Goal: Task Accomplishment & Management: Manage account settings

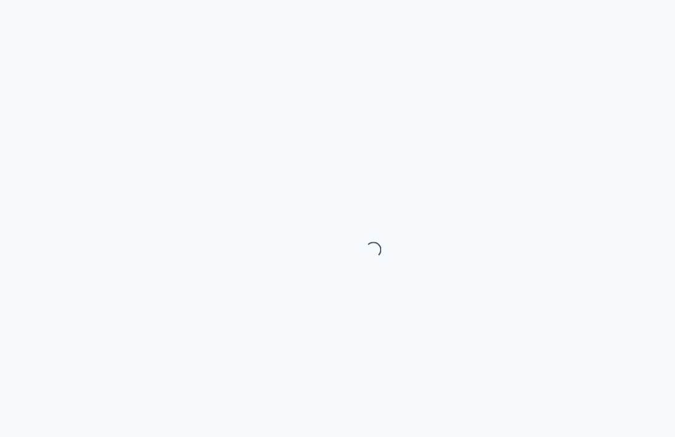
select select "month"
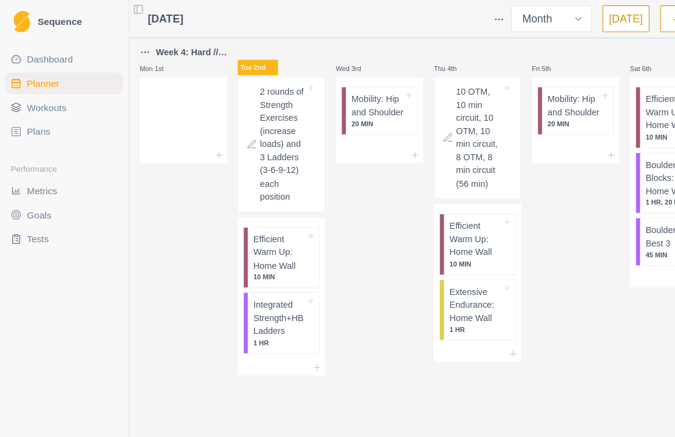
click at [248, 255] on p "10 MIN" at bounding box center [252, 250] width 47 height 9
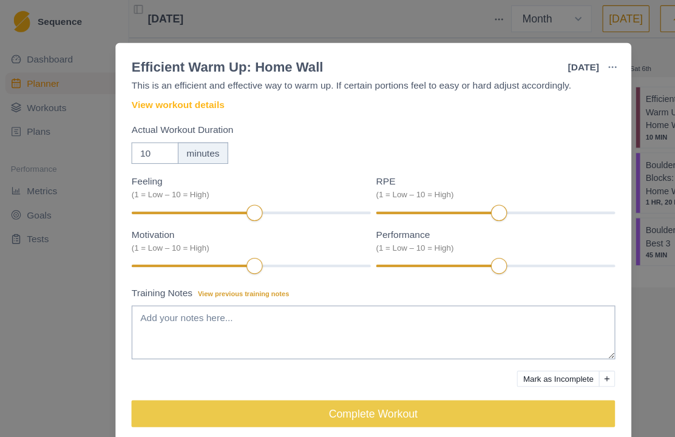
scroll to position [39, 0]
click at [408, 378] on button "Complete Workout" at bounding box center [337, 374] width 437 height 24
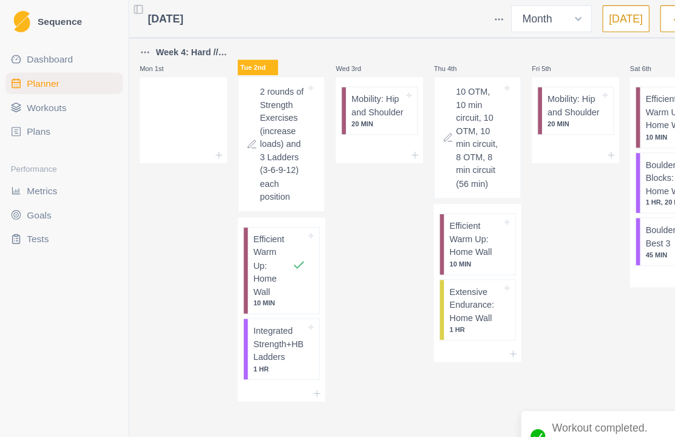
click at [262, 326] on p "Integrated Strength+HB Ladders" at bounding box center [252, 311] width 47 height 36
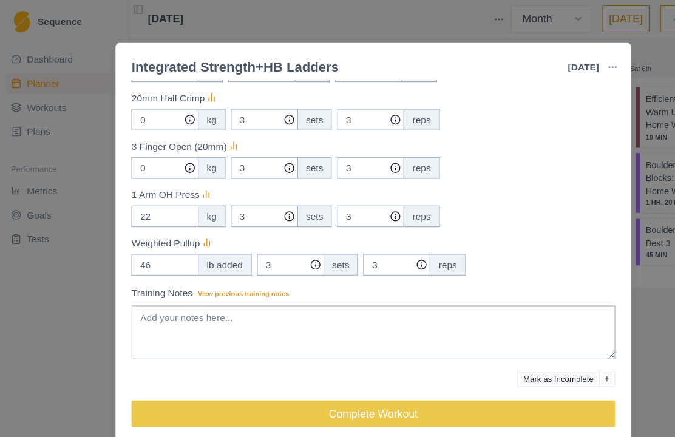
scroll to position [411, 0]
click at [365, 371] on button "Complete Workout" at bounding box center [337, 374] width 437 height 24
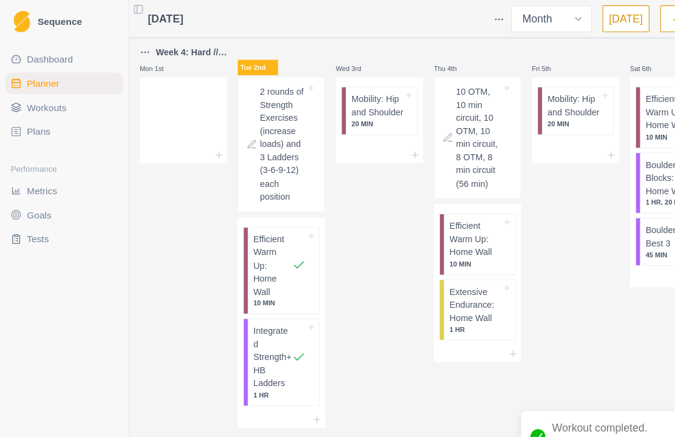
click at [55, 52] on span "Dashboard" at bounding box center [45, 53] width 42 height 12
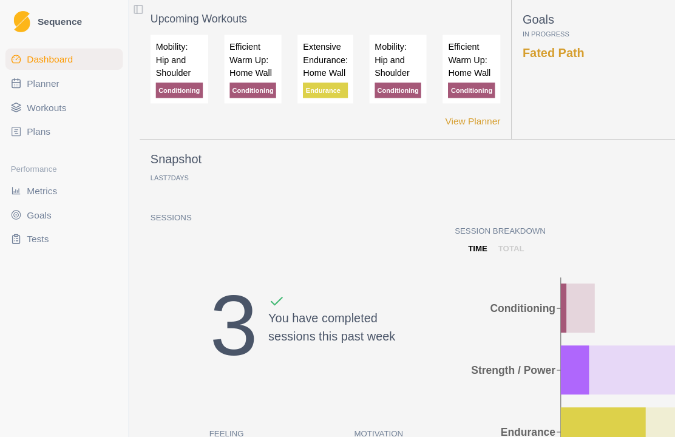
click at [83, 76] on link "Planner" at bounding box center [58, 75] width 106 height 19
select select "month"
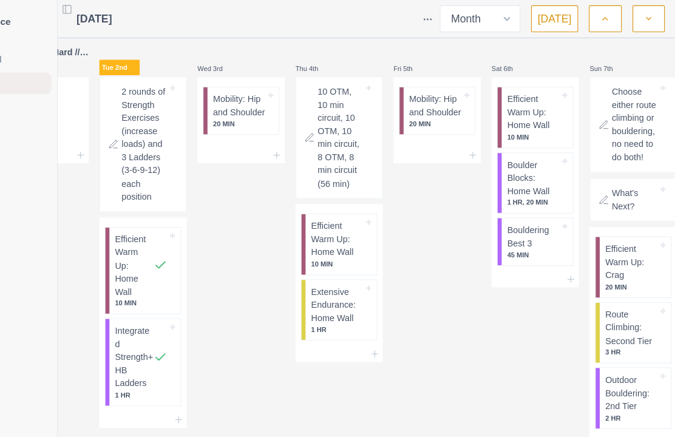
scroll to position [0, 72]
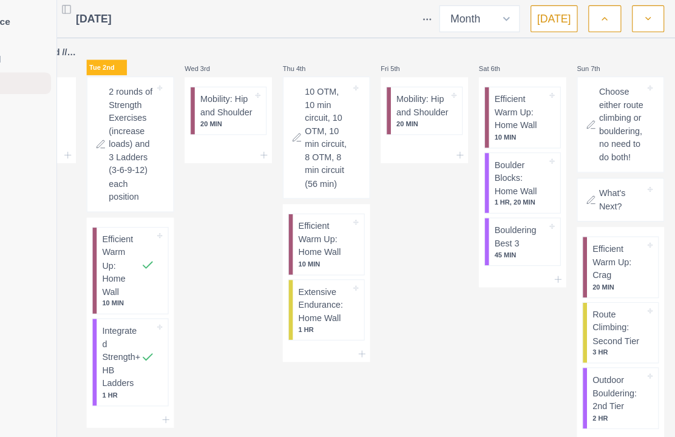
click at [597, 13] on button "button" at bounding box center [611, 17] width 29 height 24
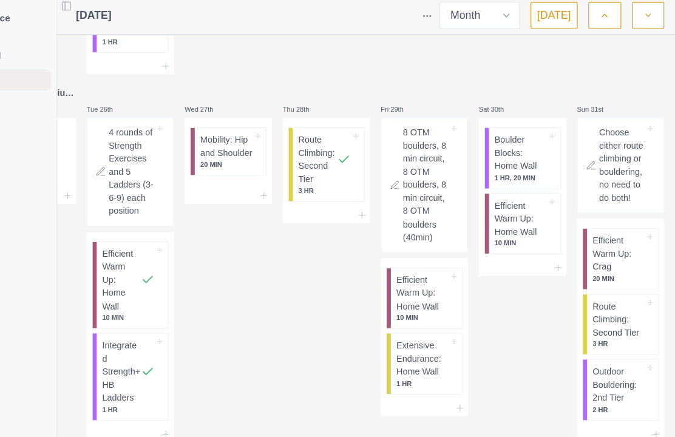
scroll to position [42, 72]
click at [553, 347] on div "Remove from schedule" at bounding box center [587, 351] width 97 height 19
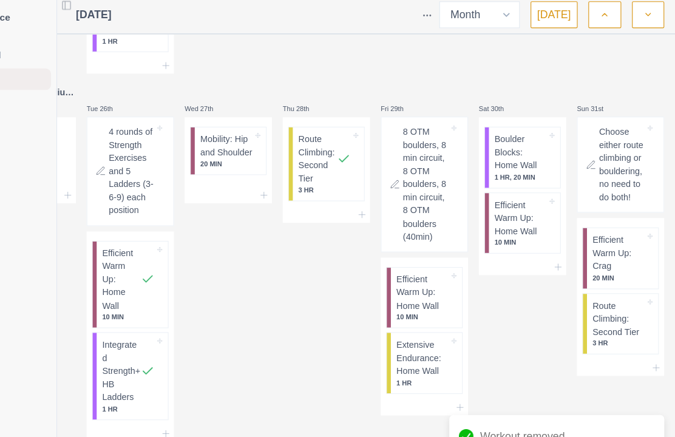
click at [600, 287] on p "Route Climbing: Second Tier" at bounding box center [623, 292] width 47 height 36
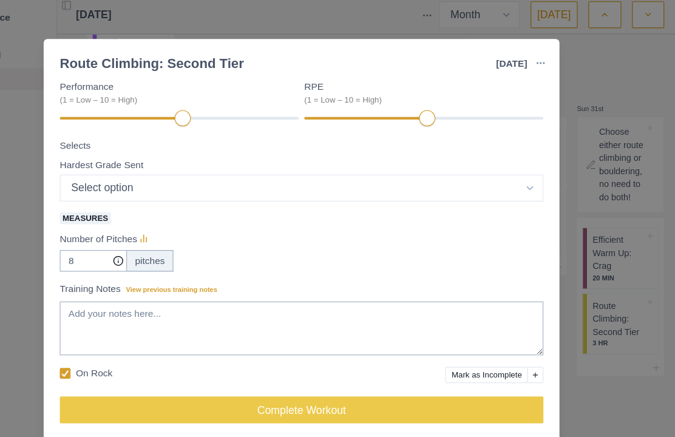
scroll to position [169, 0]
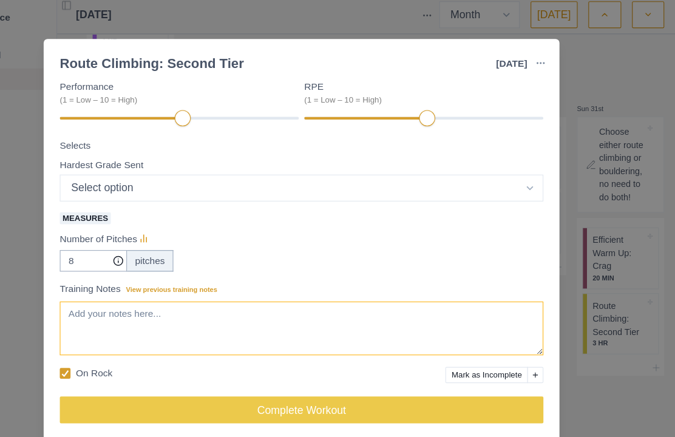
click at [255, 287] on textarea "Training Notes View previous training notes" at bounding box center [337, 300] width 437 height 49
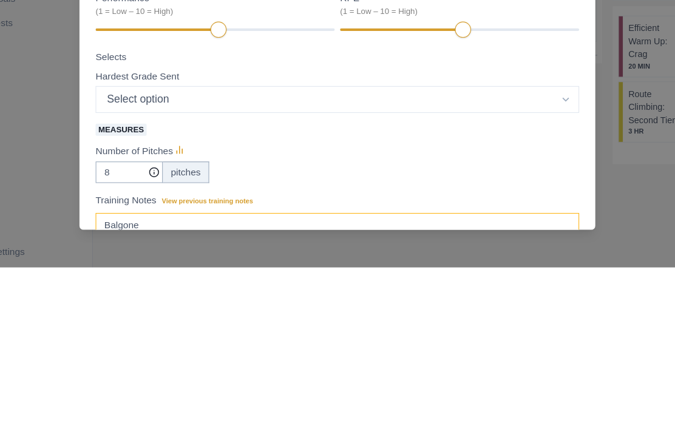
scroll to position [63, 0]
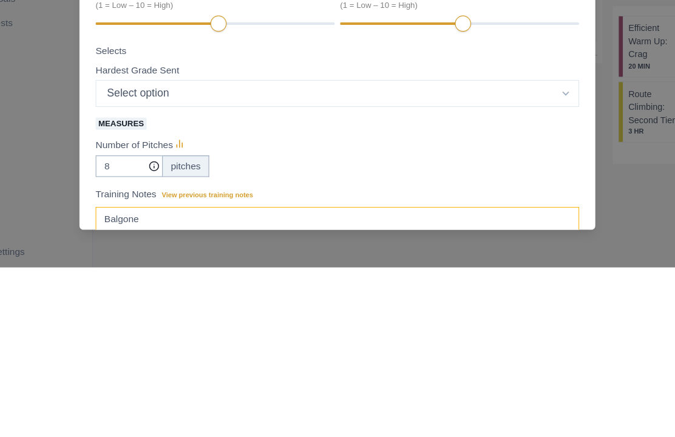
type textarea "Balgone"
click at [411, 268] on select "Select option 5.4 5.5 5.6 5.7 5.8 5.9 5.10a 5.10b 5.10c 5.10d 5.11a 5.11b 5.11c…" at bounding box center [337, 280] width 437 height 24
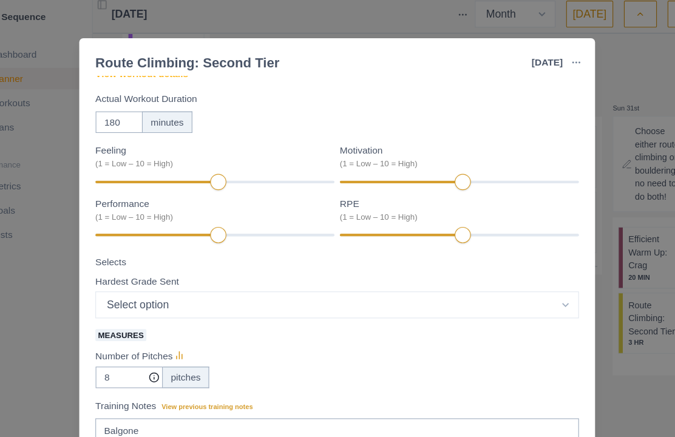
select select "15"
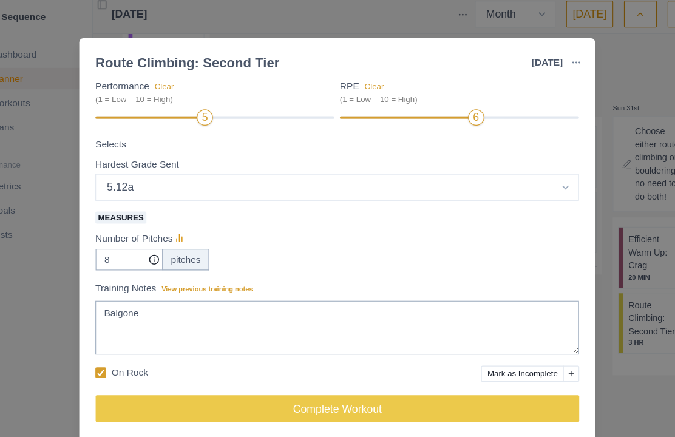
scroll to position [169, 0]
click at [360, 370] on button "Complete Workout" at bounding box center [337, 374] width 437 height 24
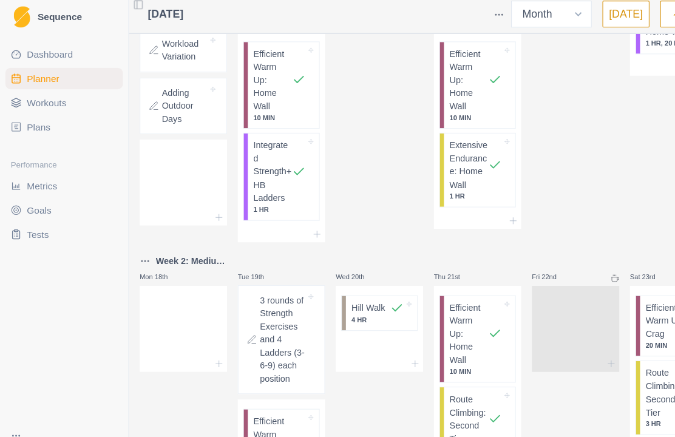
scroll to position [372, 0]
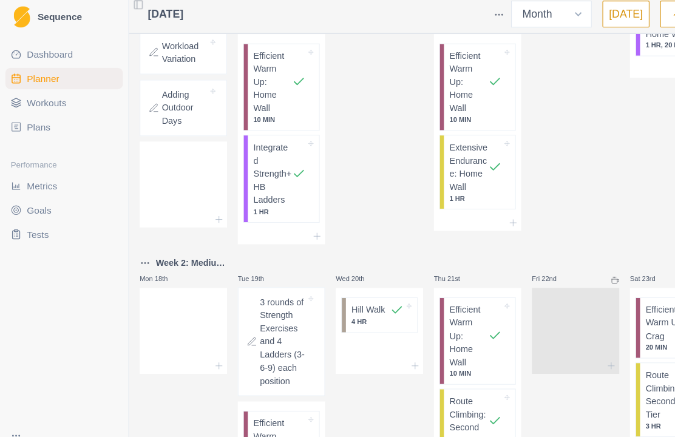
click at [64, 58] on link "Dashboard" at bounding box center [58, 53] width 106 height 19
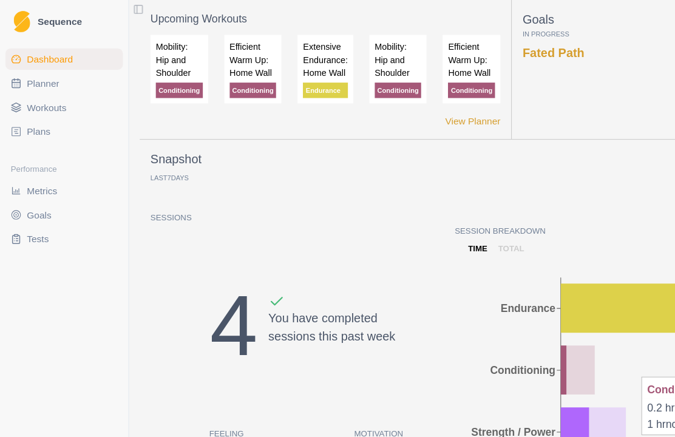
click at [52, 76] on span "Planner" at bounding box center [38, 75] width 29 height 12
select select "month"
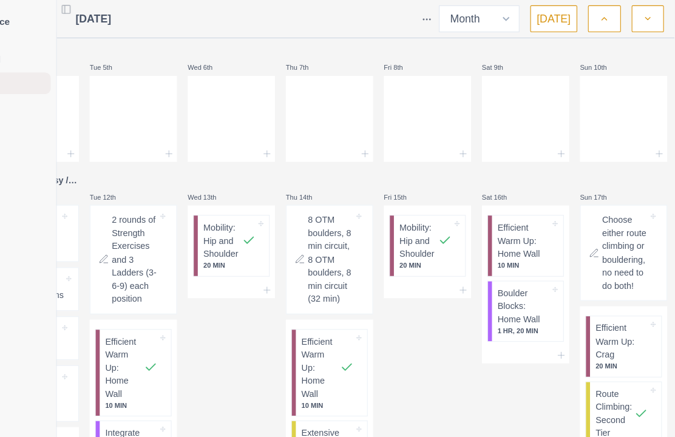
scroll to position [0, 72]
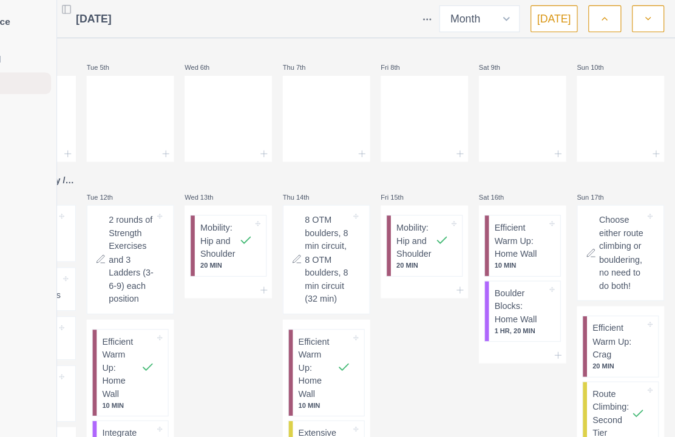
click at [646, 22] on icon "button" at bounding box center [650, 17] width 8 height 12
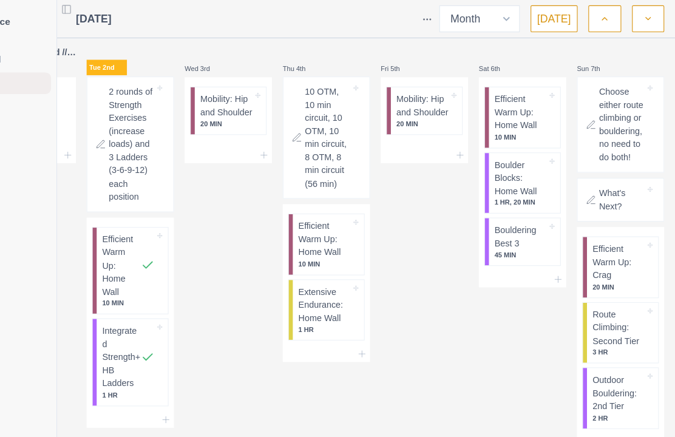
scroll to position [0, 0]
click at [606, 192] on p "What's Next?" at bounding box center [626, 181] width 41 height 24
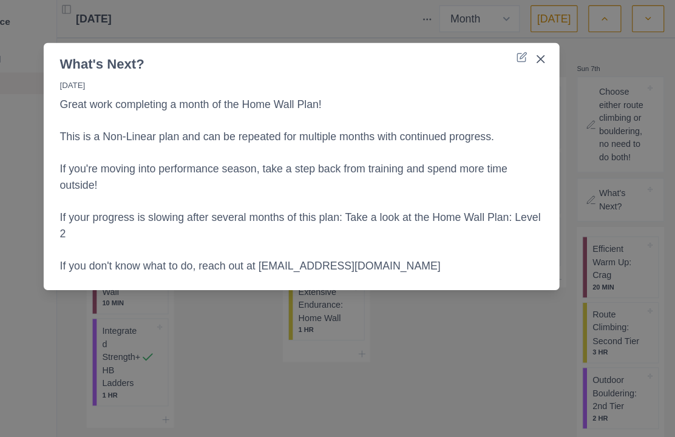
click at [550, 55] on icon "Close" at bounding box center [553, 53] width 7 height 7
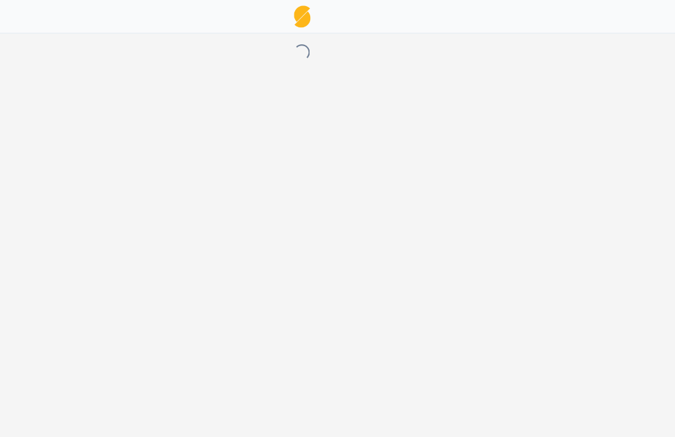
select select "month"
